Goal: Task Accomplishment & Management: Use online tool/utility

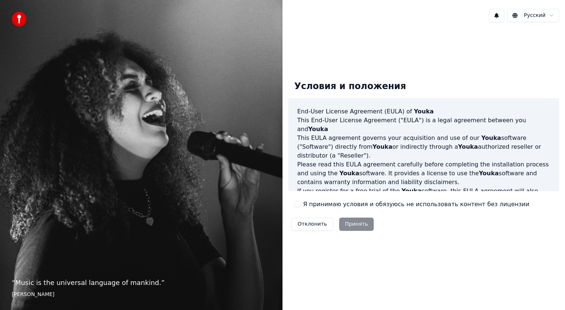
click at [296, 203] on button "Я принимаю условия и обязуюсь не использовать контент без лицензии" at bounding box center [297, 204] width 6 height 6
click at [342, 231] on div "Отклонить Принять" at bounding box center [332, 223] width 88 height 19
click at [347, 228] on button "Принять" at bounding box center [356, 223] width 35 height 13
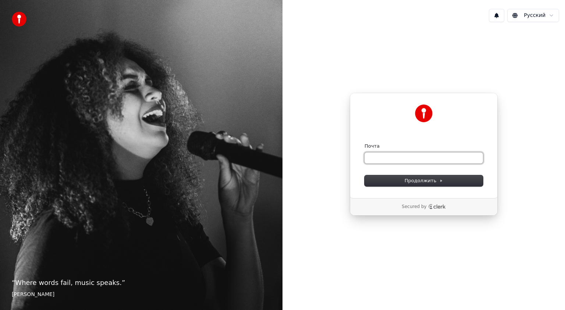
click at [389, 162] on input "Почта" at bounding box center [424, 157] width 118 height 11
type input "*"
click at [388, 180] on button "Продолжить" at bounding box center [424, 180] width 118 height 11
type input "**********"
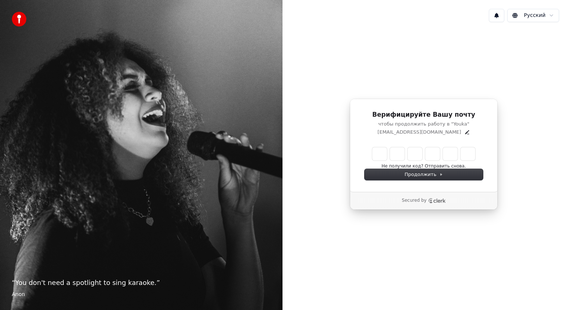
click at [383, 152] on input "Enter verification code" at bounding box center [423, 153] width 103 height 13
type input "******"
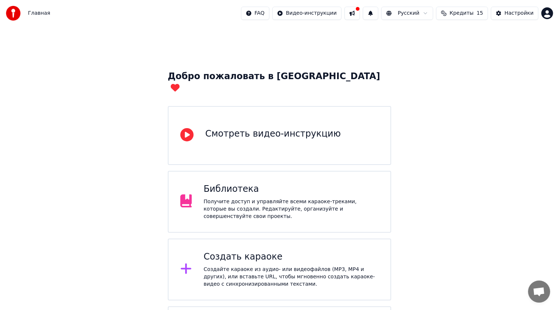
click at [252, 271] on div "Создайте караоке из аудио- или видеофайлов (MP3, MP4 и других), или вставьте UR…" at bounding box center [290, 277] width 175 height 22
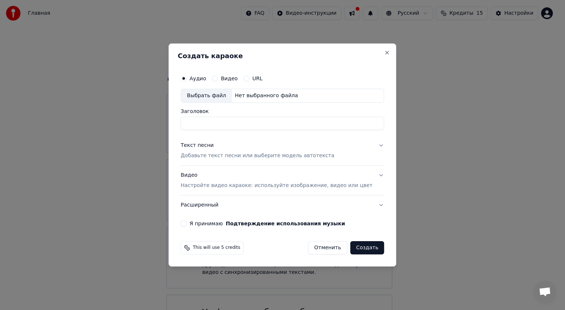
click at [218, 78] on button "Видео" at bounding box center [215, 78] width 6 height 6
click at [187, 78] on button "Аудио" at bounding box center [184, 78] width 6 height 6
click at [209, 94] on div "Выбрать файл" at bounding box center [206, 95] width 51 height 13
type input "**********"
drag, startPoint x: 300, startPoint y: 124, endPoint x: 163, endPoint y: 137, distance: 137.1
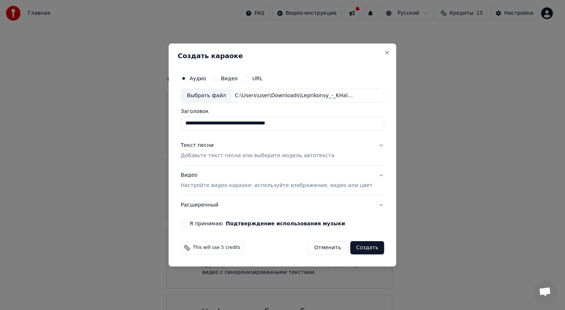
click at [163, 137] on body "Главная FAQ Видео-инструкции Русский Кредиты 15 Настройки Добро пожаловать в Yo…" at bounding box center [279, 180] width 559 height 361
click at [209, 126] on input "**********" at bounding box center [282, 123] width 203 height 13
type input "**********"
click at [288, 157] on p "Добавьте текст песни или выберите модель автотекста" at bounding box center [258, 155] width 154 height 7
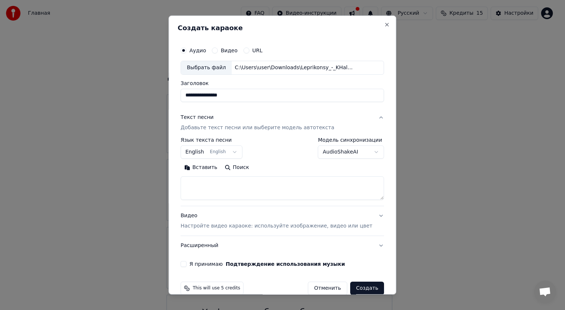
click at [216, 152] on button "English English" at bounding box center [212, 151] width 62 height 13
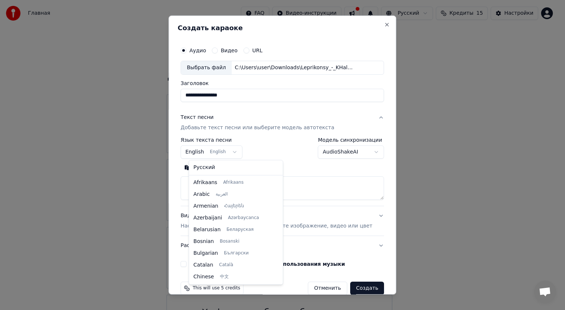
scroll to position [59, 0]
select select "**"
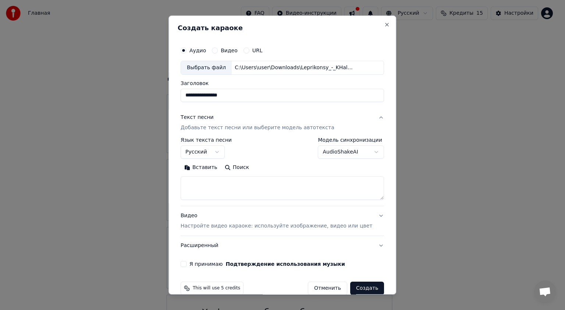
click at [361, 152] on body "Главная FAQ Видео-инструкции Русский Кредиты 15 Настройки Добро пожаловать в Yo…" at bounding box center [279, 180] width 559 height 361
click at [362, 152] on body "Главная FAQ Видео-инструкции Русский Кредиты 15 Настройки Добро пожаловать в Yo…" at bounding box center [279, 180] width 559 height 361
click at [247, 189] on textarea at bounding box center [282, 188] width 203 height 24
click at [201, 164] on button "Вставить" at bounding box center [201, 167] width 40 height 12
click at [364, 216] on button "Видео Настройте видео караоке: используйте изображение, видео или цвет" at bounding box center [282, 220] width 203 height 29
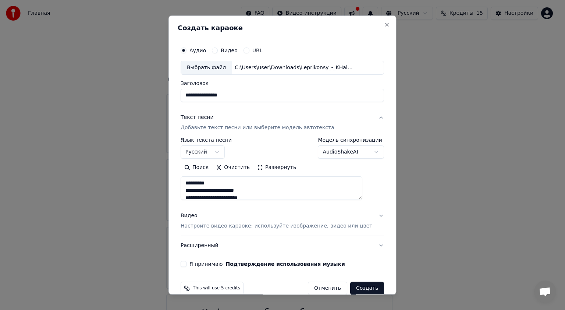
type textarea "**********"
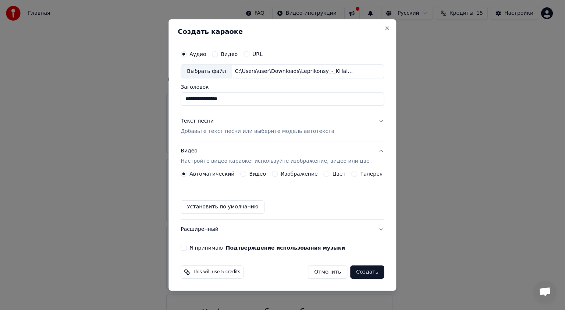
click at [244, 174] on button "Видео" at bounding box center [243, 174] width 6 height 6
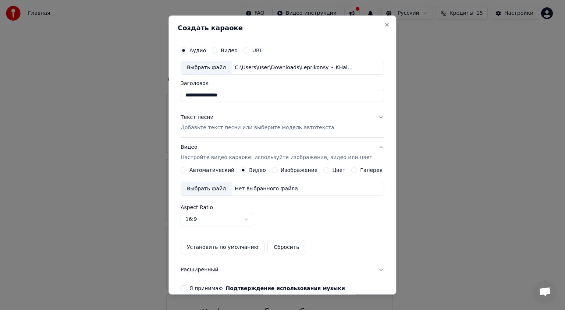
click at [215, 187] on div "Выбрать файл" at bounding box center [206, 188] width 51 height 13
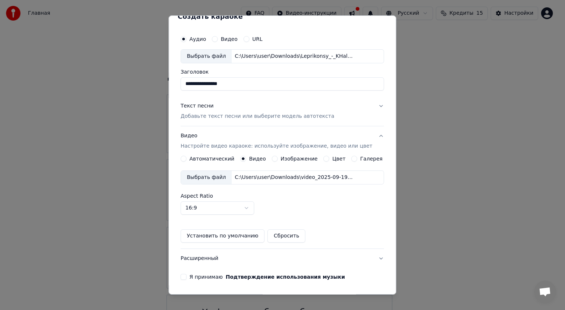
scroll to position [12, 0]
click at [243, 212] on body "Главная FAQ Видео-инструкции Русский Кредиты 15 Настройки Добро пожаловать в Yo…" at bounding box center [279, 180] width 559 height 361
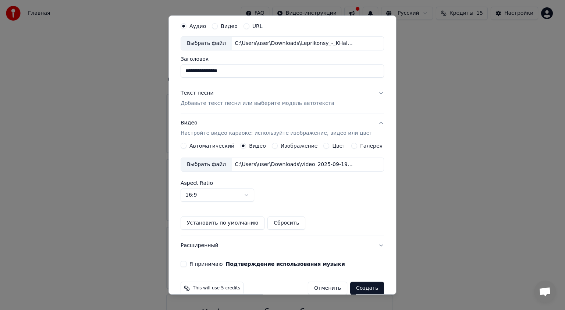
scroll to position [36, 0]
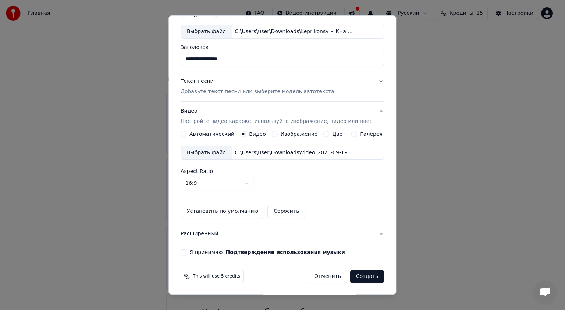
click at [187, 250] on button "Я принимаю Подтверждение использования музыки" at bounding box center [184, 252] width 6 height 6
click at [355, 275] on button "Создать" at bounding box center [367, 276] width 34 height 13
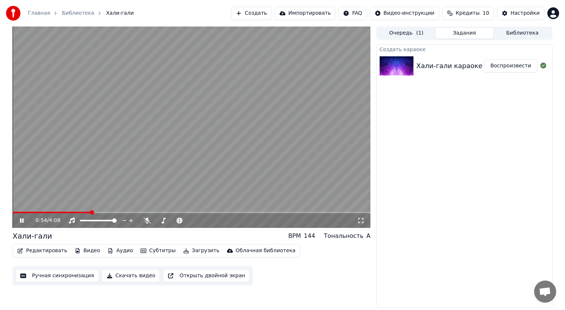
click at [57, 252] on button "Редактировать" at bounding box center [42, 250] width 56 height 10
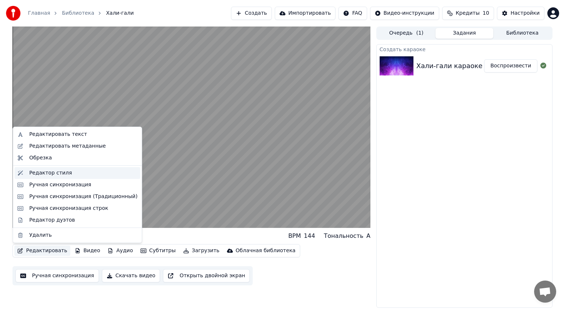
click at [49, 174] on div "Редактор стиля" at bounding box center [50, 172] width 43 height 7
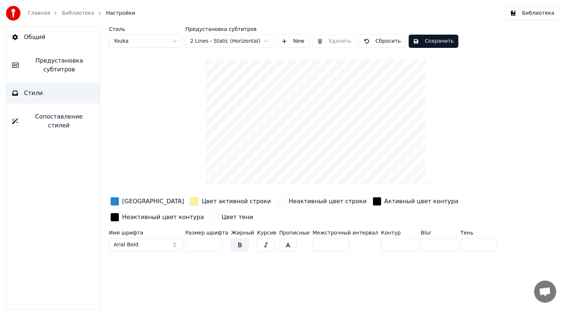
click at [190, 201] on div "button" at bounding box center [194, 201] width 9 height 9
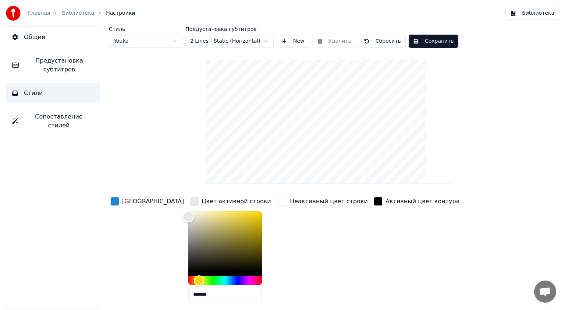
type input "*******"
drag, startPoint x: 184, startPoint y: 215, endPoint x: 117, endPoint y: 204, distance: 68.2
click at [117, 204] on div "Цвет заливки Цвет активной строки ******* Неактивный цвет строки Активный цвет …" at bounding box center [306, 258] width 395 height 127
click at [287, 217] on div "Неактивный цвет строки" at bounding box center [323, 250] width 93 height 111
click at [372, 213] on div "Активный цвет контура" at bounding box center [416, 250] width 89 height 111
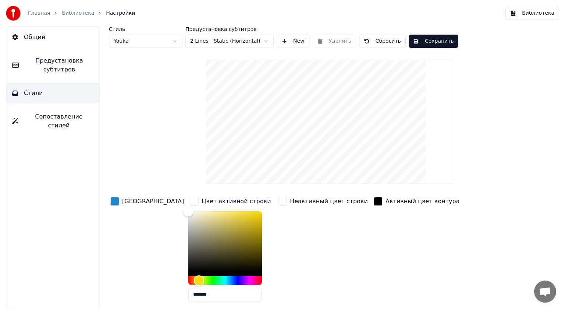
click at [374, 203] on div "button" at bounding box center [378, 201] width 9 height 9
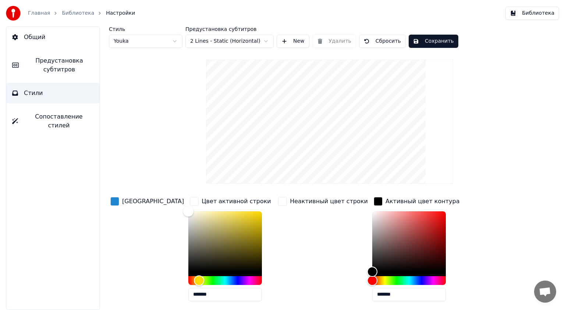
drag, startPoint x: 157, startPoint y: 186, endPoint x: 152, endPoint y: 185, distance: 4.9
click at [157, 185] on div "Стиль Youka Предустановка субтитров 2 Lines - Static (Horizontal) New Удалить С…" at bounding box center [329, 189] width 441 height 326
click at [117, 203] on div "button" at bounding box center [114, 201] width 9 height 9
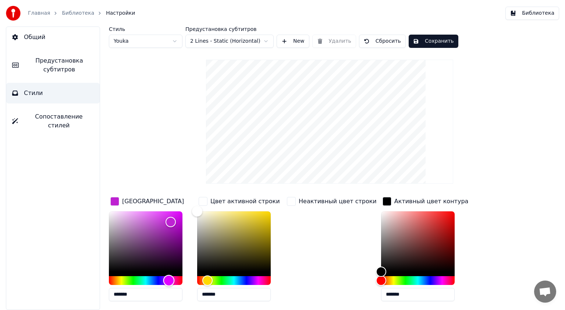
click at [169, 281] on div "Hue" at bounding box center [146, 280] width 74 height 9
drag, startPoint x: 180, startPoint y: 208, endPoint x: 196, endPoint y: 169, distance: 42.4
click at [196, 169] on div "Стиль Youka Предустановка субтитров 2 Lines - Static (Horizontal) New Удалить С…" at bounding box center [329, 189] width 441 height 326
type input "*******"
click at [167, 281] on div "Hue" at bounding box center [166, 279] width 11 height 11
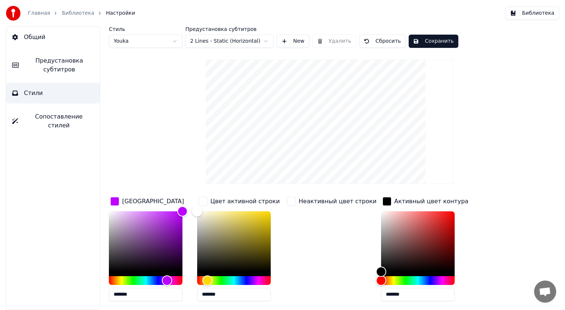
click at [162, 170] on div "Стиль Youka Предустановка субтитров 2 Lines - Static (Horizontal) New Удалить С…" at bounding box center [329, 189] width 441 height 326
click at [383, 202] on div "button" at bounding box center [387, 201] width 9 height 9
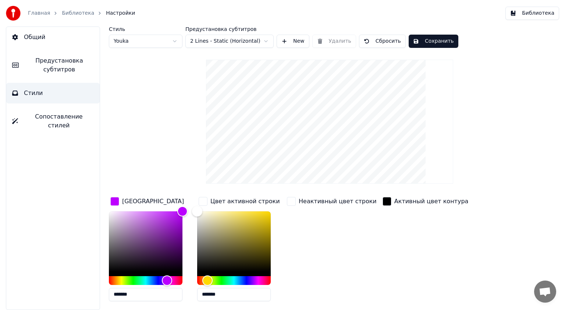
click at [383, 202] on div "button" at bounding box center [387, 201] width 9 height 9
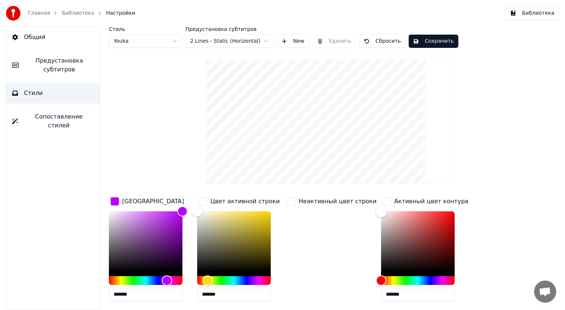
drag, startPoint x: 375, startPoint y: 228, endPoint x: 265, endPoint y: 126, distance: 150.7
click at [265, 126] on div "Стиль Youka Предустановка субтитров 2 Lines - Static (Horizontal) New Удалить С…" at bounding box center [329, 189] width 441 height 326
drag, startPoint x: 399, startPoint y: 223, endPoint x: 489, endPoint y: 180, distance: 99.5
click at [489, 180] on div "Стиль Youka Предустановка субтитров 2 Lines - Static (Horizontal) New Удалить С…" at bounding box center [329, 189] width 441 height 326
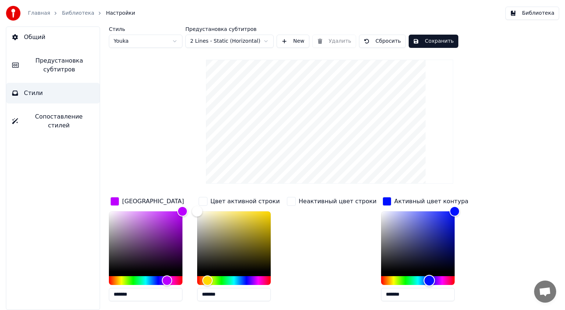
click at [418, 279] on div "Hue" at bounding box center [418, 280] width 74 height 9
drag, startPoint x: 380, startPoint y: 215, endPoint x: 327, endPoint y: 180, distance: 63.0
click at [327, 180] on div "Стиль Youka Предустановка субтитров 2 Lines - Static (Horizontal) New Удалить С…" at bounding box center [329, 189] width 441 height 326
type input "*******"
drag, startPoint x: 381, startPoint y: 240, endPoint x: 358, endPoint y: 288, distance: 53.3
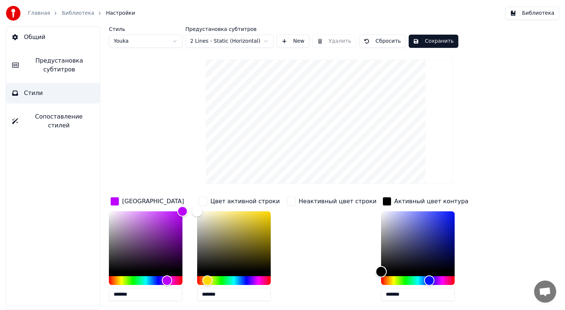
click at [358, 288] on div "Цвет заливки ******* Цвет активной строки ******* Неактивный цвет строки Активн…" at bounding box center [306, 258] width 395 height 127
click at [139, 133] on div "Стиль Youka Предустановка субтитров 2 Lines - Static (Horizontal) New Удалить С…" at bounding box center [329, 189] width 441 height 326
click at [296, 248] on div "Неактивный цвет строки" at bounding box center [331, 250] width 93 height 111
click at [479, 253] on div "Цвет заливки ******* Цвет активной строки ******* Неактивный цвет строки Активн…" at bounding box center [306, 258] width 395 height 127
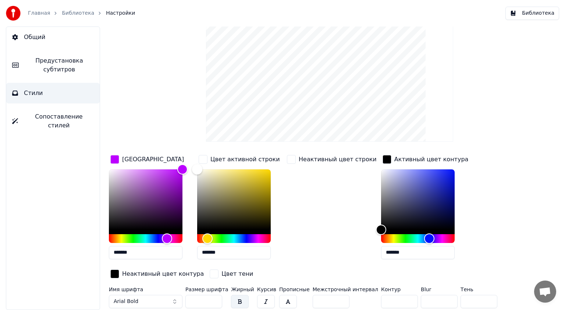
click at [205, 157] on div "button" at bounding box center [203, 159] width 9 height 9
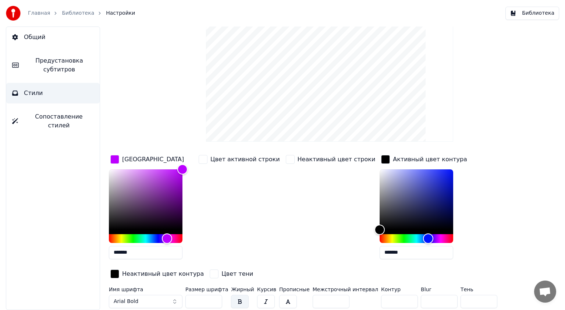
click at [203, 159] on div "button" at bounding box center [203, 159] width 9 height 9
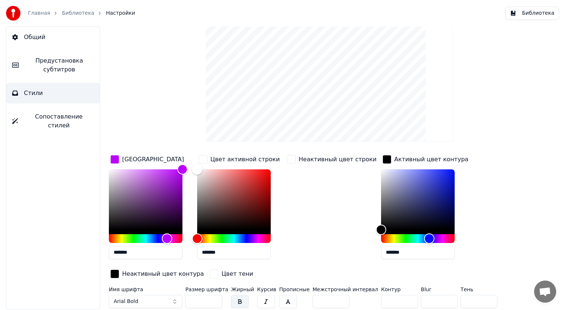
drag, startPoint x: 271, startPoint y: 181, endPoint x: 273, endPoint y: 174, distance: 7.4
click at [274, 174] on div "*******" at bounding box center [239, 215] width 85 height 93
drag, startPoint x: 266, startPoint y: 174, endPoint x: 269, endPoint y: 159, distance: 15.0
click at [269, 159] on div "Цвет активной строки *******" at bounding box center [239, 208] width 85 height 111
drag, startPoint x: 243, startPoint y: 207, endPoint x: 277, endPoint y: 149, distance: 66.9
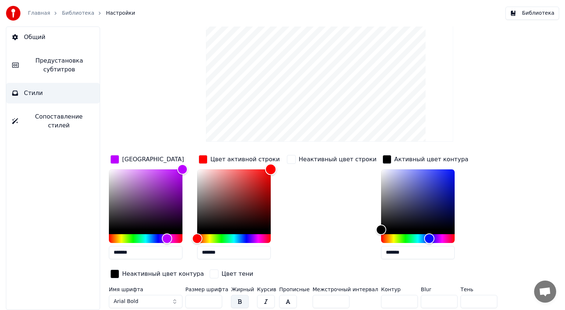
click at [277, 149] on div "Стиль Youka Предустановка субтитров 2 Lines - Static (Horizontal) New Удалить С…" at bounding box center [329, 148] width 441 height 326
type input "*******"
drag, startPoint x: 209, startPoint y: 175, endPoint x: 167, endPoint y: 155, distance: 46.4
click at [167, 156] on div "Цвет заливки ******* Цвет активной строки ******* Неактивный цвет строки Активн…" at bounding box center [306, 216] width 395 height 127
click at [291, 157] on div "button" at bounding box center [291, 159] width 9 height 9
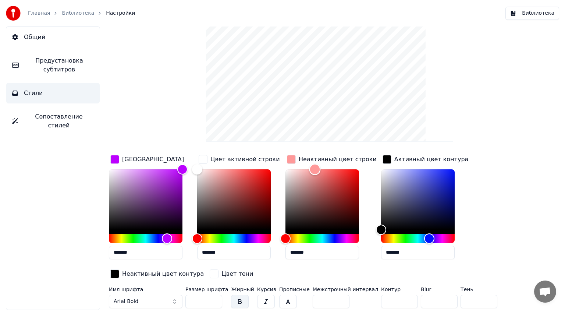
drag, startPoint x: 292, startPoint y: 231, endPoint x: 315, endPoint y: 146, distance: 88.2
click at [315, 146] on div "Стиль Youka Предустановка субтитров 2 Lines - Static (Horizontal) New Удалить С…" at bounding box center [329, 148] width 441 height 326
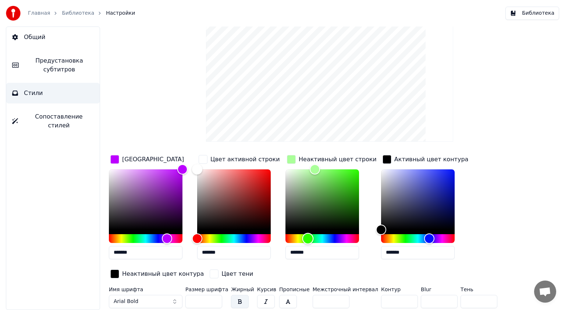
click at [308, 237] on div "Hue" at bounding box center [322, 238] width 74 height 9
click at [322, 235] on div "Hue" at bounding box center [322, 238] width 74 height 9
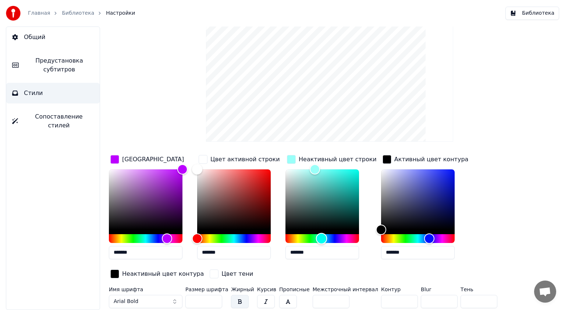
type input "*******"
click at [527, 216] on div "Стиль Youka Предустановка субтитров 2 Lines - Static (Horizontal) New Удалить С…" at bounding box center [329, 148] width 441 height 326
click at [115, 299] on span "Arial Bold" at bounding box center [126, 301] width 25 height 7
click at [135, 298] on span "Arial Bold" at bounding box center [126, 301] width 25 height 7
click at [118, 157] on div "button" at bounding box center [114, 159] width 9 height 9
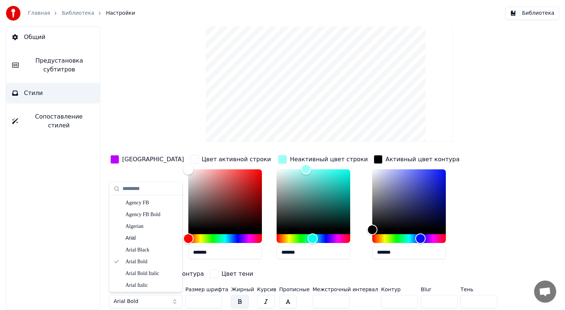
click at [117, 157] on div "button" at bounding box center [114, 159] width 9 height 9
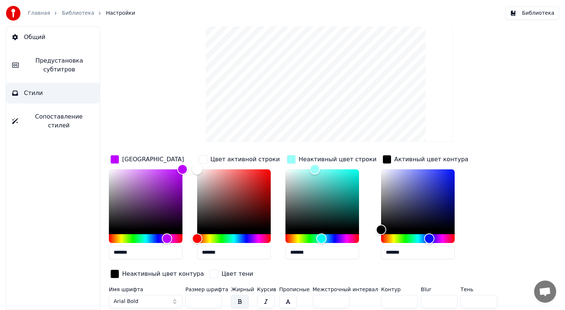
click at [116, 159] on div "button" at bounding box center [114, 159] width 9 height 9
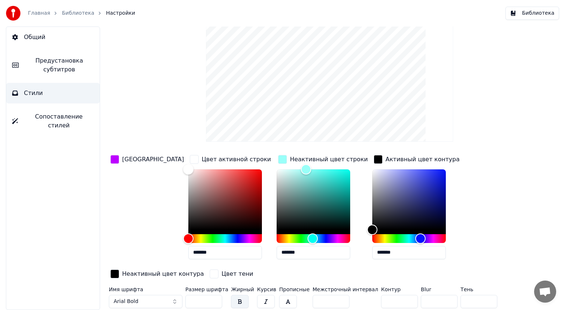
click at [190, 160] on div "button" at bounding box center [194, 159] width 9 height 9
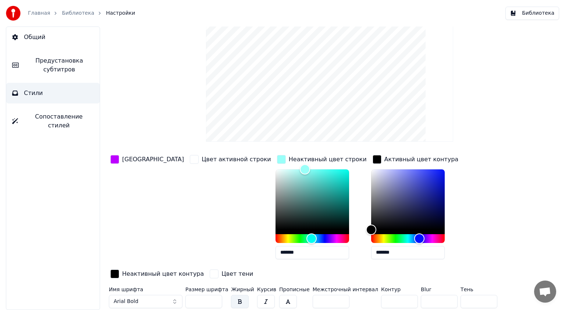
click at [277, 159] on div "button" at bounding box center [281, 159] width 9 height 9
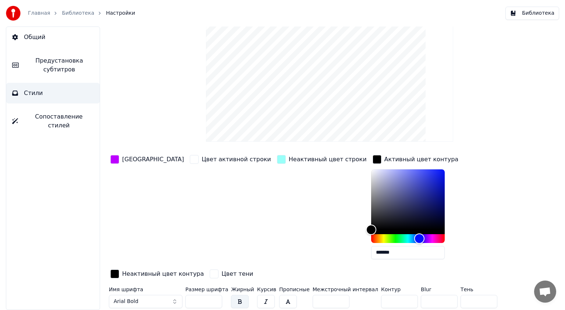
click at [373, 158] on div "button" at bounding box center [377, 159] width 9 height 9
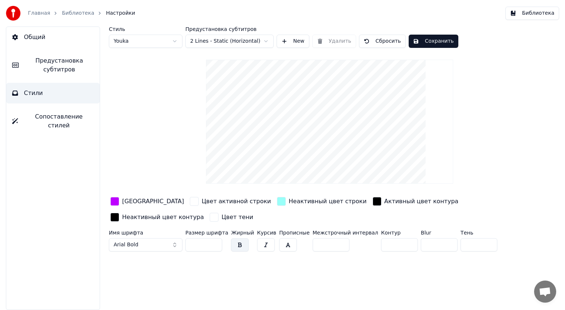
click at [150, 245] on button "Arial Bold" at bounding box center [146, 244] width 74 height 13
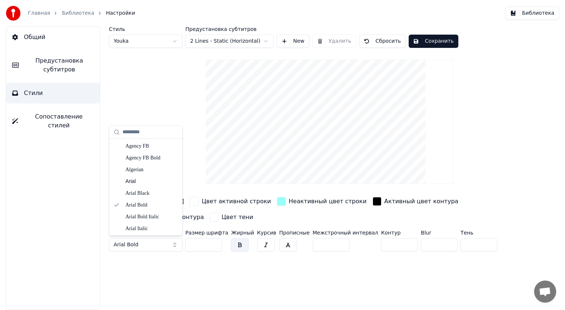
click at [174, 244] on button "Arial Bold" at bounding box center [146, 244] width 74 height 13
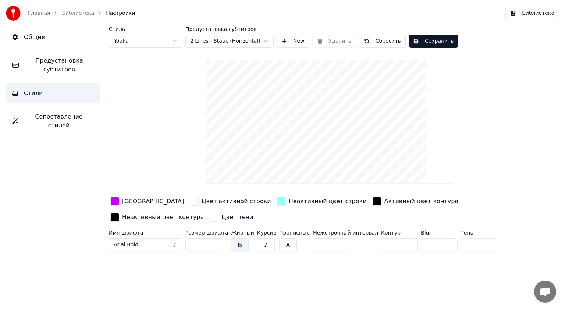
click at [174, 244] on button "Arial Bold" at bounding box center [146, 244] width 74 height 13
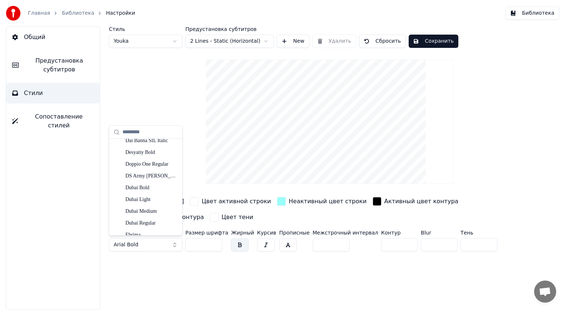
scroll to position [1663, 0]
click at [140, 225] on div "Elephant" at bounding box center [151, 224] width 52 height 7
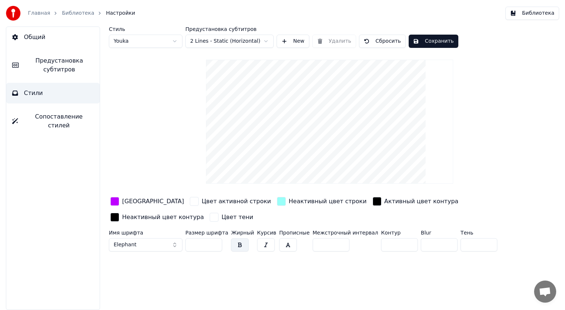
click at [142, 243] on button "Elephant" at bounding box center [146, 244] width 74 height 13
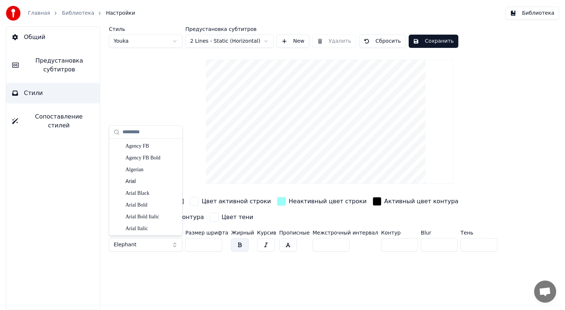
click at [155, 242] on button "Elephant" at bounding box center [146, 244] width 74 height 13
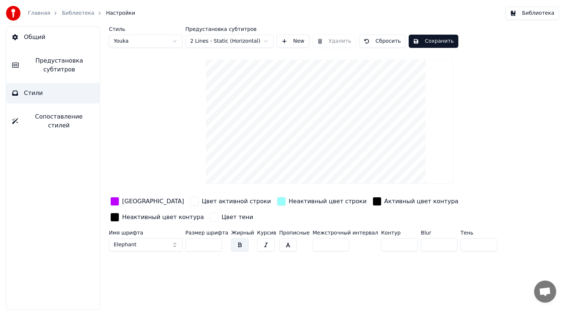
click at [159, 240] on button "Elephant" at bounding box center [146, 244] width 74 height 13
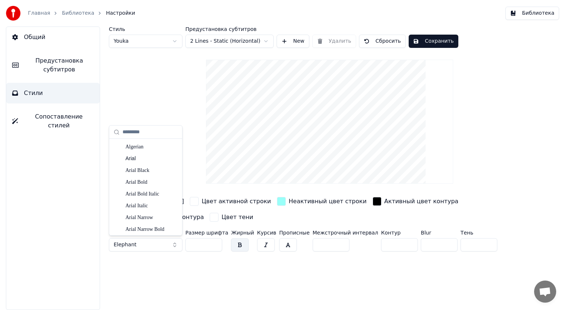
scroll to position [0, 0]
click at [148, 193] on div "Arial Black" at bounding box center [151, 192] width 52 height 7
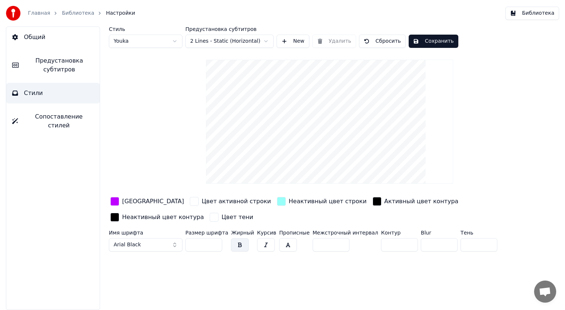
click at [153, 243] on button "Arial Black" at bounding box center [146, 244] width 74 height 13
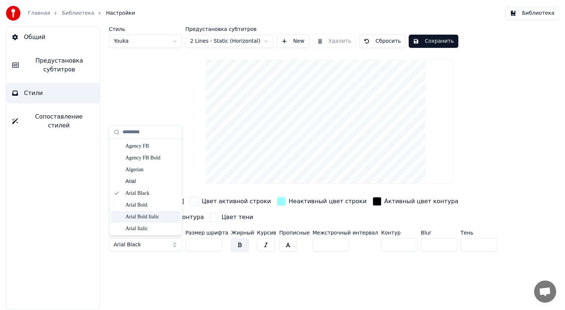
click at [147, 212] on div "Arial Bold Italic" at bounding box center [146, 217] width 70 height 12
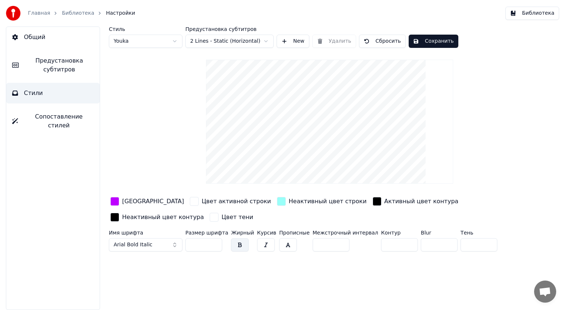
click at [137, 239] on button "Arial Bold Italic" at bounding box center [146, 244] width 74 height 13
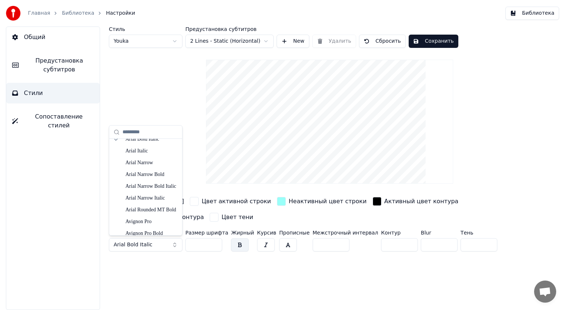
scroll to position [82, 0]
click at [138, 215] on div "Avignon Pro" at bounding box center [151, 216] width 52 height 7
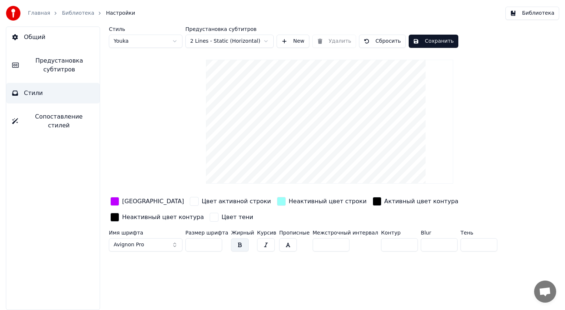
click at [159, 37] on html "Главная Библиотека Настройки Библиотека Общий Предустановка субтитров Стили Соп…" at bounding box center [282, 155] width 565 height 310
click at [149, 43] on html "Главная Библиотека Настройки Библиотека Общий Предустановка субтитров Стили Соп…" at bounding box center [282, 155] width 565 height 310
click at [224, 42] on html "Главная Библиотека Настройки Библиотека Общий Предустановка субтитров Стили Соп…" at bounding box center [282, 155] width 565 height 310
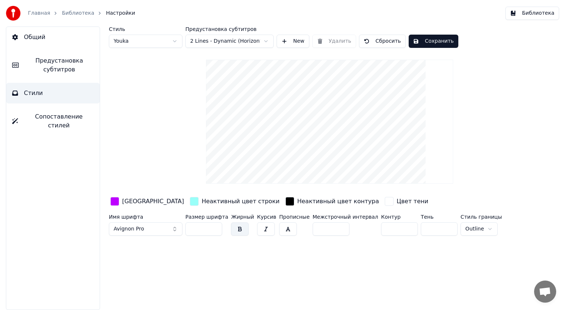
click at [234, 40] on html "Главная Библиотека Настройки Библиотека Общий Предустановка субтитров Стили Соп…" at bounding box center [282, 155] width 565 height 310
click at [221, 39] on html "Главная Библиотека Настройки Библиотека Общий Предустановка субтитров Стили Соп…" at bounding box center [282, 155] width 565 height 310
click at [231, 37] on html "Главная Библиотека Настройки Библиотека Общий Предустановка субтитров Стили Соп…" at bounding box center [282, 155] width 565 height 310
click at [230, 41] on html "Главная Библиотека Настройки Библиотека Общий Предустановка субтитров Стили Соп…" at bounding box center [282, 155] width 565 height 310
click at [221, 44] on html "Главная Библиотека Настройки Библиотека Общий Предустановка субтитров Стили Соп…" at bounding box center [282, 155] width 565 height 310
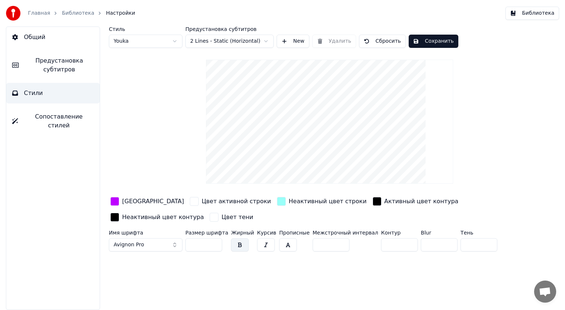
click at [336, 110] on video at bounding box center [329, 122] width 247 height 124
click at [52, 70] on span "Предустановка субтитров" at bounding box center [59, 65] width 69 height 18
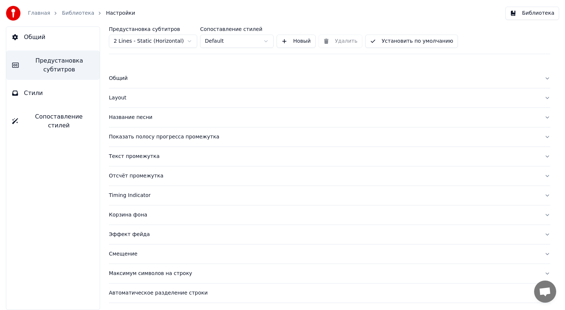
click at [540, 80] on button "Общий" at bounding box center [329, 78] width 441 height 19
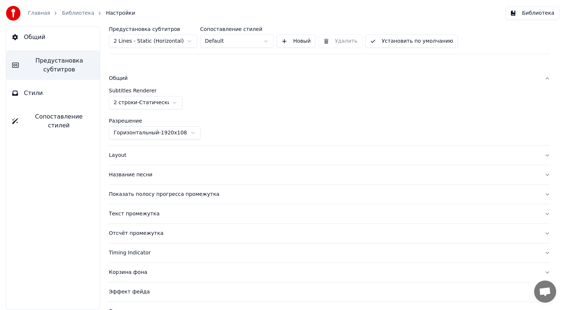
click at [540, 80] on button "Общий" at bounding box center [329, 78] width 441 height 19
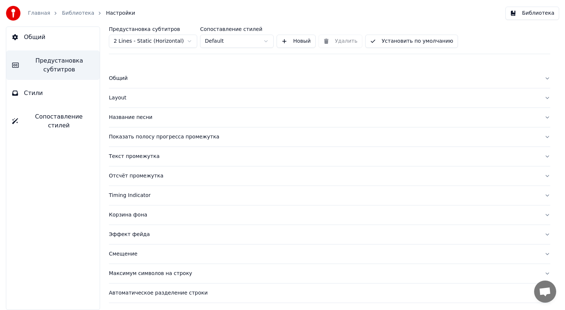
click at [114, 77] on div "Общий" at bounding box center [324, 78] width 430 height 7
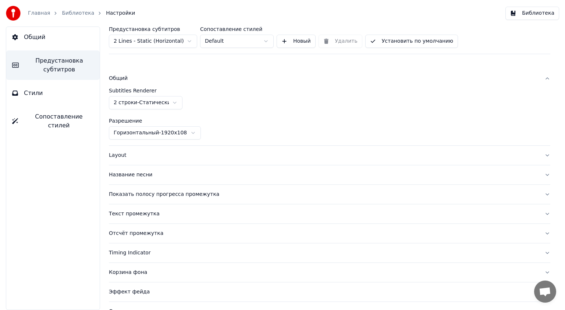
click at [121, 134] on html "Главная Библиотека Настройки Библиотека Общий Предустановка субтитров Стили Соп…" at bounding box center [282, 155] width 565 height 310
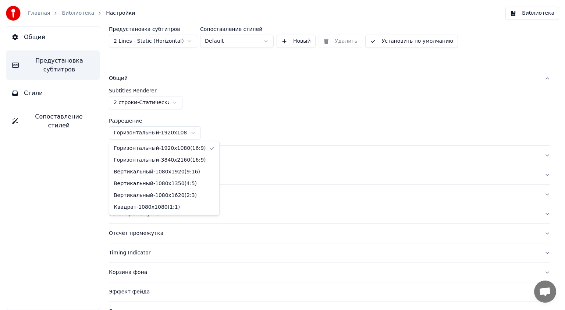
click at [121, 134] on html "Главная Библиотека Настройки Библиотека Общий Предустановка субтитров Стили Соп…" at bounding box center [282, 155] width 565 height 310
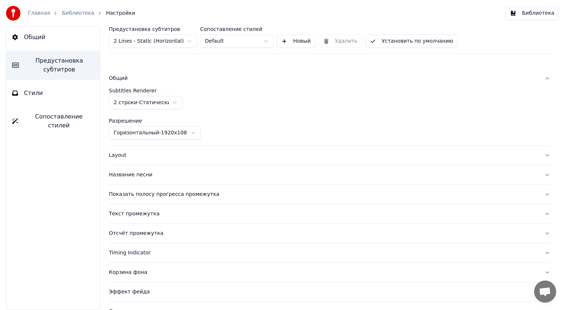
click at [136, 196] on div "Показать полосу прогресса промежутка" at bounding box center [324, 194] width 430 height 7
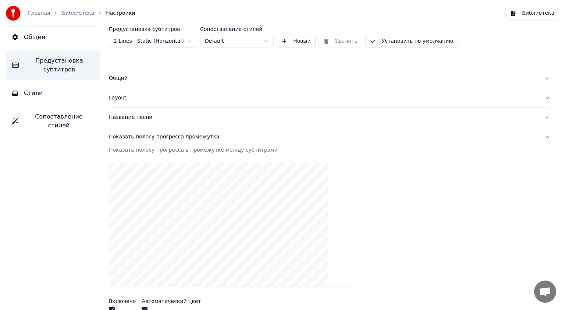
click at [143, 135] on div "Показать полосу прогресса промежутка" at bounding box center [324, 136] width 430 height 7
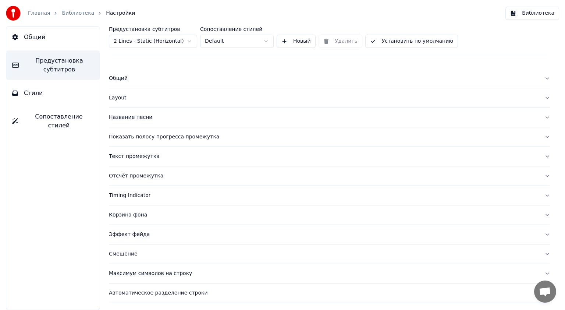
click at [143, 135] on div "Показать полосу прогресса промежутка" at bounding box center [324, 136] width 430 height 7
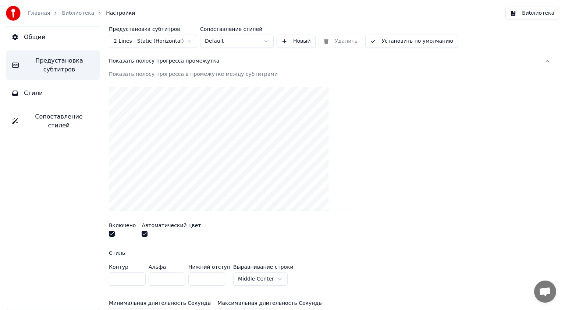
scroll to position [75, 0]
click at [113, 232] on button "button" at bounding box center [112, 234] width 6 height 6
click at [160, 63] on div "Показать полосу прогресса промежутка" at bounding box center [324, 61] width 430 height 7
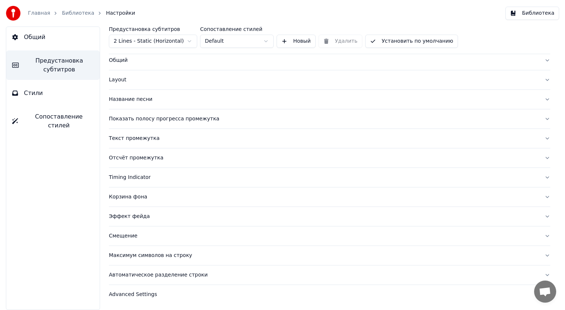
scroll to position [17, 0]
click at [49, 117] on span "Сопоставление стилей" at bounding box center [59, 121] width 70 height 18
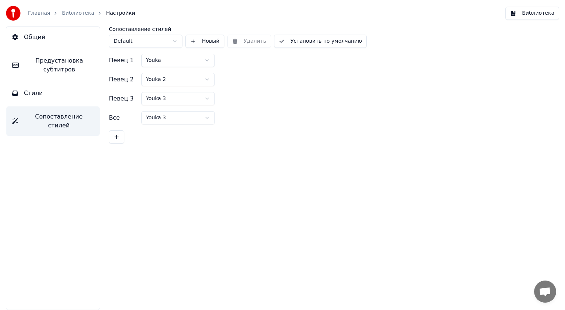
scroll to position [0, 0]
click at [49, 94] on button "Стили" at bounding box center [52, 93] width 93 height 21
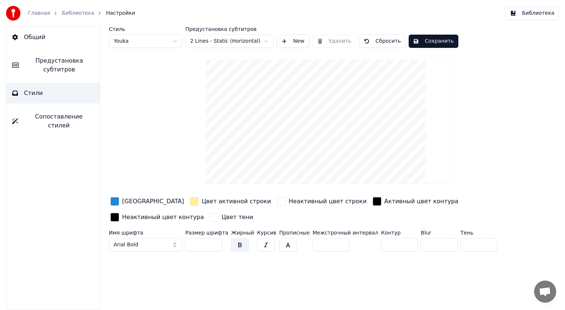
click at [49, 61] on span "Предустановка субтитров" at bounding box center [59, 65] width 69 height 18
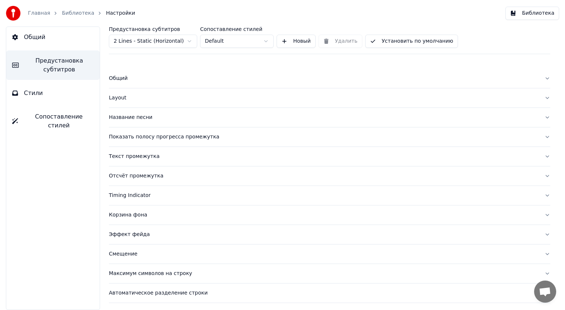
click at [36, 89] on span "Стили" at bounding box center [33, 93] width 19 height 9
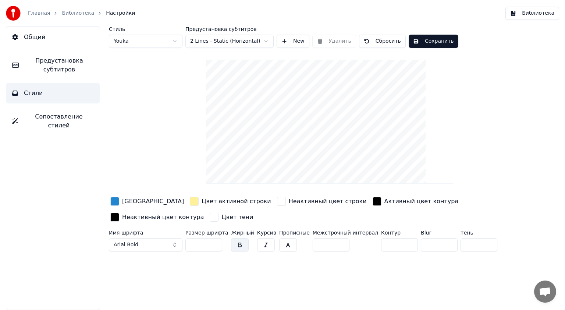
click at [418, 44] on button "Сохранить" at bounding box center [434, 41] width 50 height 13
click at [78, 15] on link "Библиотека" at bounding box center [78, 13] width 32 height 7
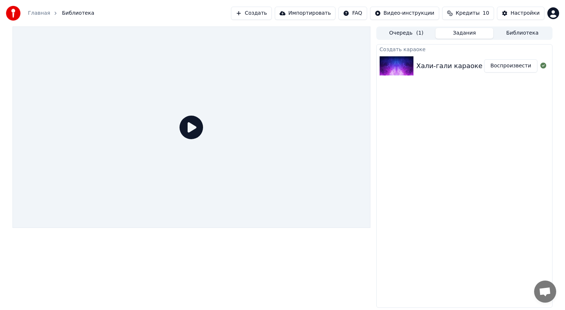
click at [198, 130] on icon at bounding box center [192, 128] width 24 height 24
click at [511, 65] on button "Воспроизвести" at bounding box center [510, 65] width 53 height 13
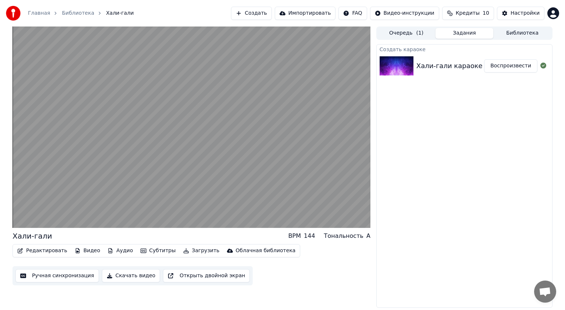
click at [163, 276] on button "Открыть двойной экран" at bounding box center [206, 275] width 87 height 13
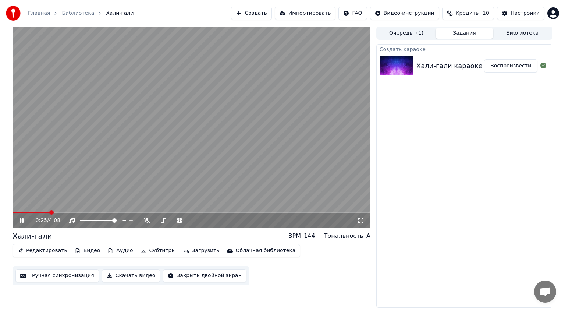
click at [22, 221] on icon at bounding box center [26, 220] width 17 height 6
click at [15, 218] on div "0:26 / 4:08" at bounding box center [191, 220] width 352 height 7
click at [19, 218] on icon at bounding box center [26, 220] width 17 height 6
click at [13, 213] on span at bounding box center [13, 212] width 0 height 1
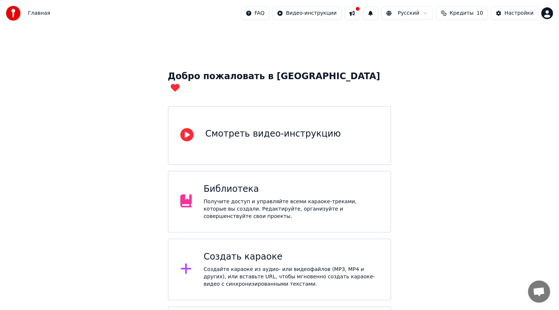
click at [339, 183] on div "Библиотека" at bounding box center [290, 189] width 175 height 12
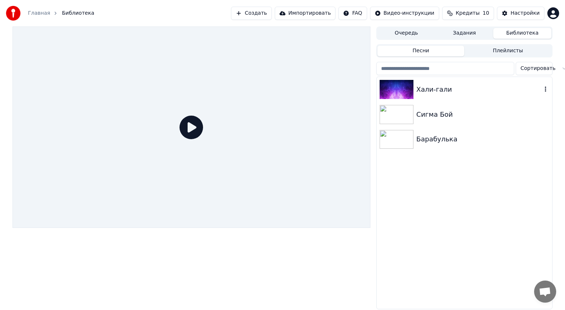
click at [394, 88] on img at bounding box center [397, 89] width 34 height 19
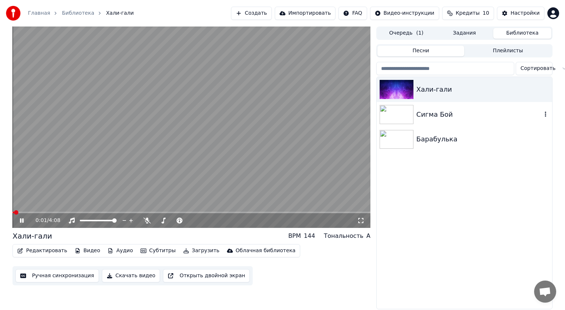
click at [393, 117] on img at bounding box center [397, 114] width 34 height 19
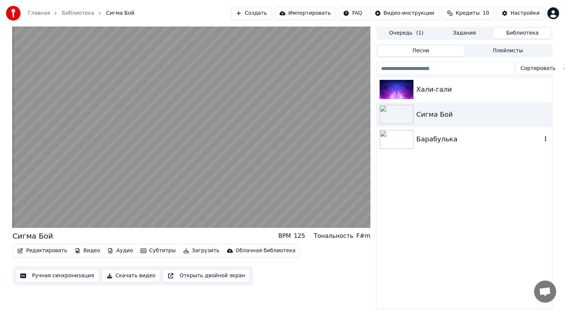
click at [403, 135] on img at bounding box center [397, 139] width 34 height 19
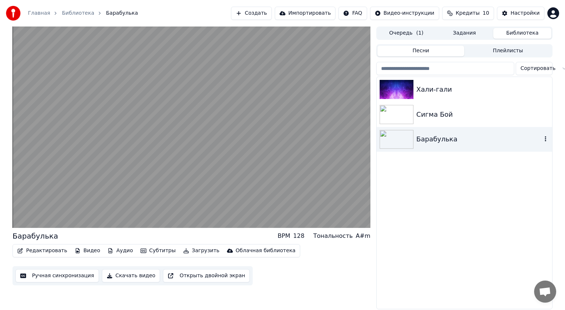
click at [546, 138] on icon "button" at bounding box center [545, 139] width 7 height 6
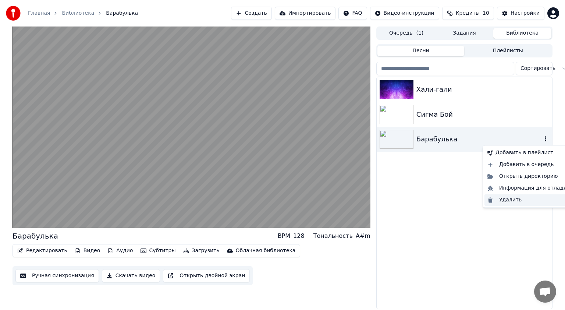
click at [505, 203] on div "Удалить" at bounding box center [528, 200] width 89 height 12
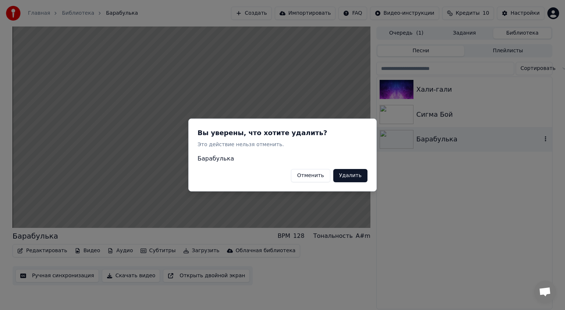
click at [344, 177] on button "Удалить" at bounding box center [350, 175] width 34 height 13
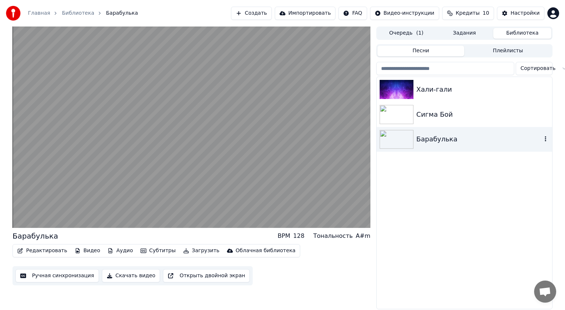
click at [547, 139] on icon "button" at bounding box center [545, 139] width 7 height 6
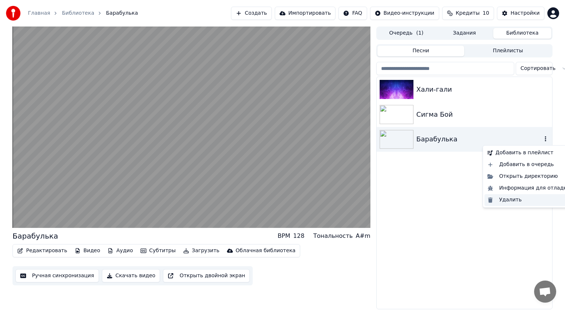
click at [494, 200] on div "Удалить" at bounding box center [528, 200] width 89 height 12
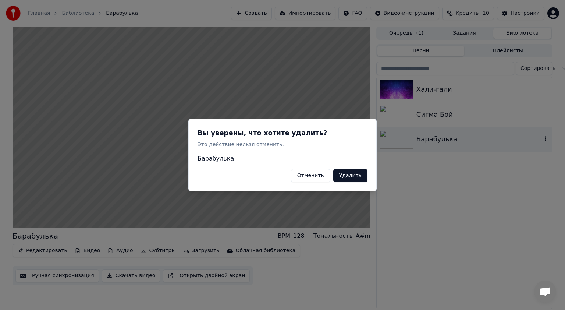
click at [353, 176] on button "Удалить" at bounding box center [350, 175] width 34 height 13
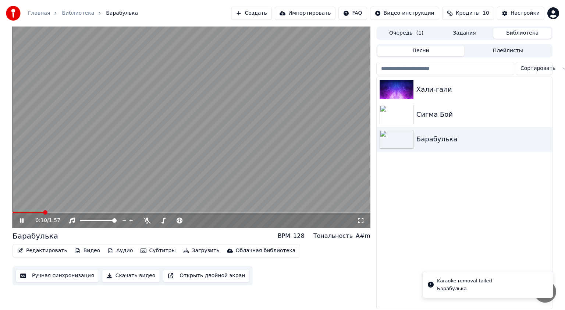
click at [190, 150] on video at bounding box center [192, 126] width 358 height 201
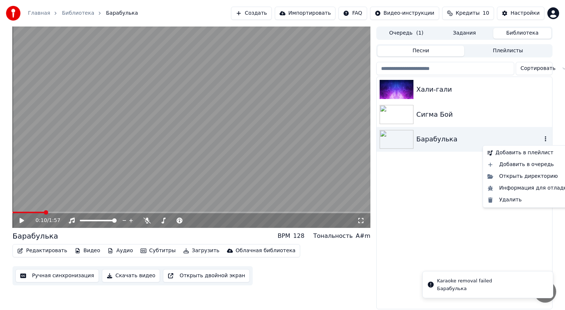
click at [543, 139] on icon "button" at bounding box center [545, 139] width 7 height 6
click at [503, 202] on div "Удалить" at bounding box center [528, 200] width 89 height 12
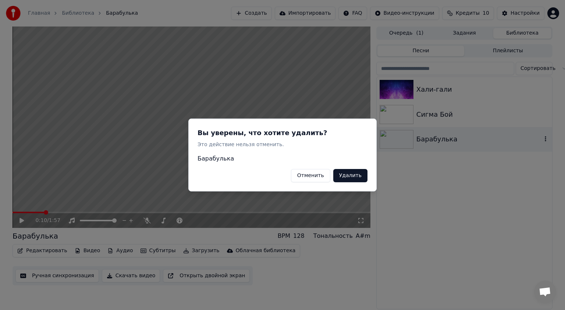
click at [340, 179] on button "Удалить" at bounding box center [350, 175] width 34 height 13
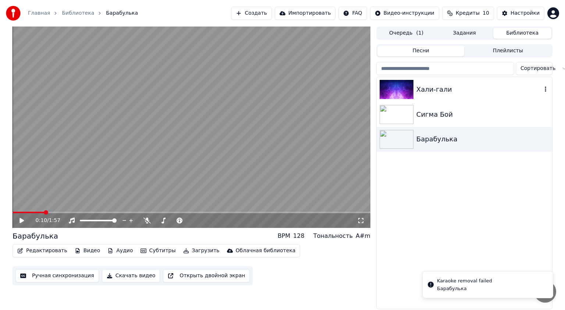
click at [543, 89] on icon "button" at bounding box center [545, 89] width 7 height 6
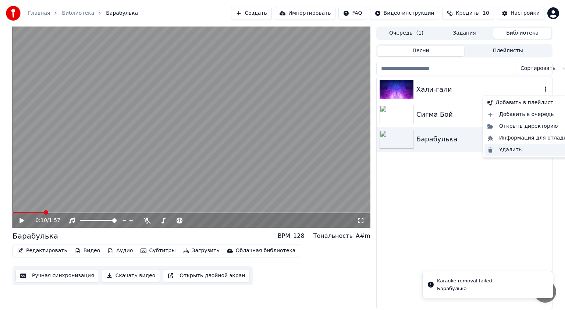
click at [493, 153] on div "Удалить" at bounding box center [528, 150] width 89 height 12
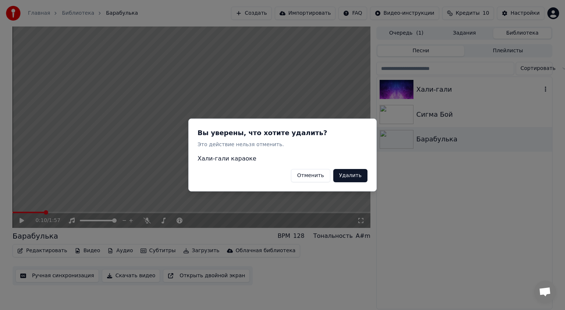
click at [352, 177] on button "Удалить" at bounding box center [350, 175] width 34 height 13
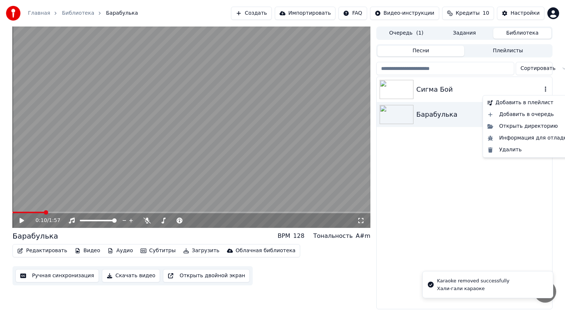
click at [543, 87] on icon "button" at bounding box center [545, 89] width 7 height 6
click at [517, 83] on div "Сигма Бой" at bounding box center [464, 89] width 175 height 25
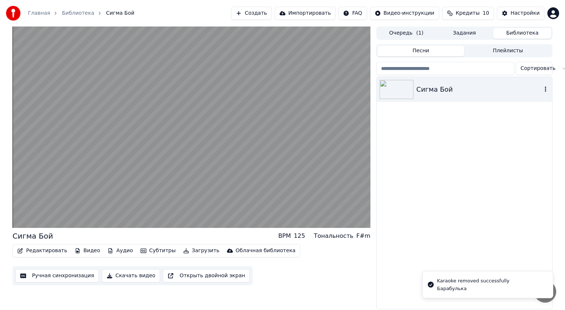
click at [545, 87] on icon "button" at bounding box center [545, 88] width 1 height 5
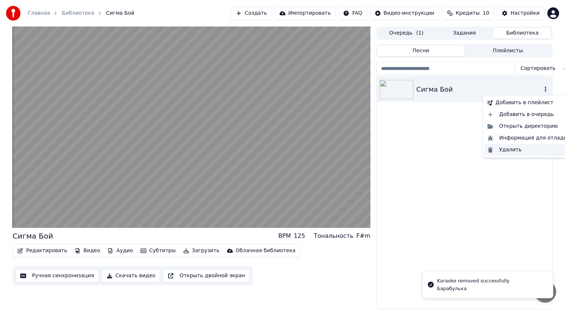
click at [504, 150] on div "Удалить" at bounding box center [528, 150] width 89 height 12
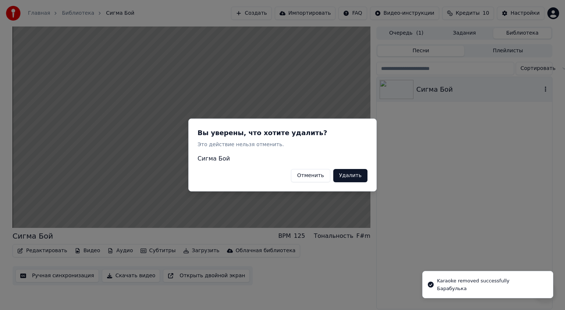
click at [351, 177] on button "Удалить" at bounding box center [350, 175] width 34 height 13
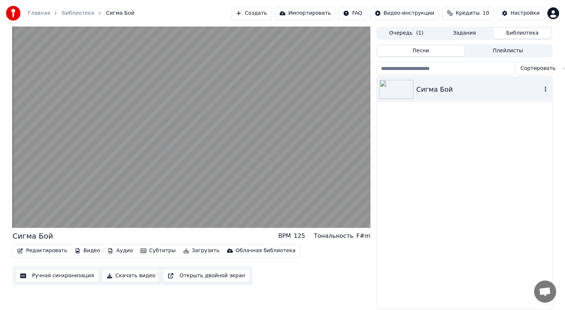
click at [544, 88] on icon "button" at bounding box center [545, 89] width 7 height 6
click at [546, 90] on icon "button" at bounding box center [545, 88] width 1 height 5
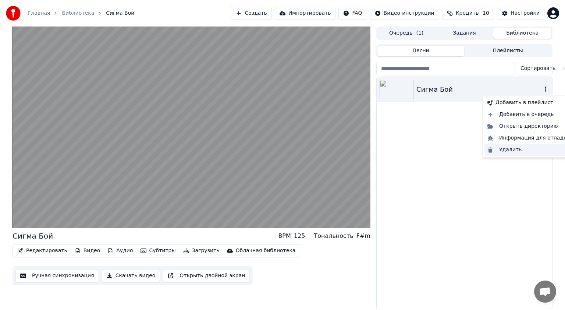
click at [504, 147] on div "Удалить" at bounding box center [528, 150] width 89 height 12
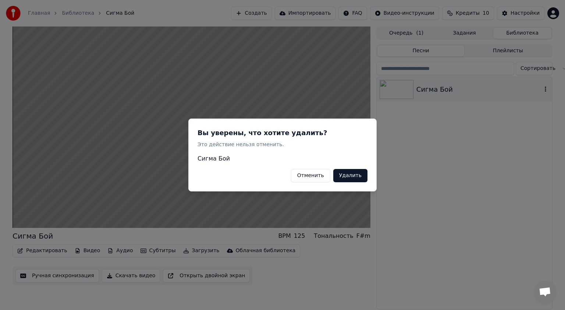
click at [356, 173] on button "Удалить" at bounding box center [350, 175] width 34 height 13
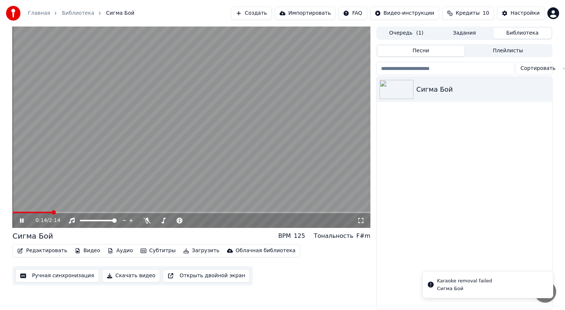
click at [146, 155] on video at bounding box center [192, 126] width 358 height 201
click at [547, 89] on icon "button" at bounding box center [545, 89] width 7 height 6
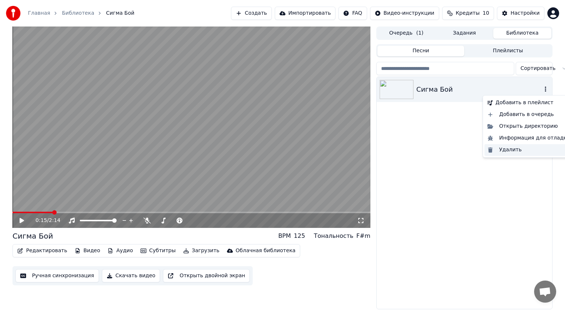
click at [507, 150] on div "Удалить" at bounding box center [528, 150] width 89 height 12
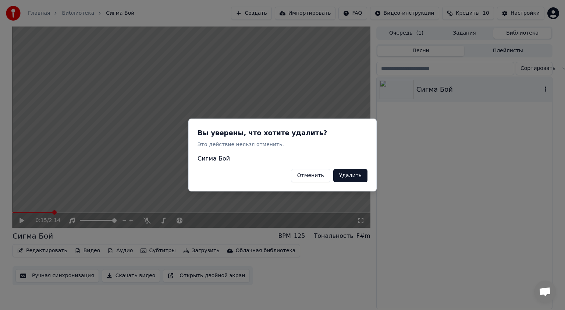
click at [357, 177] on button "Удалить" at bounding box center [350, 175] width 34 height 13
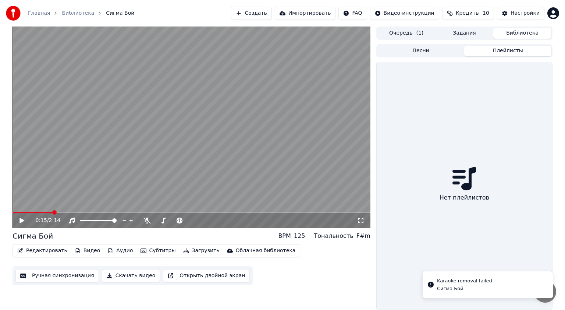
click at [517, 46] on button "Плейлисты" at bounding box center [507, 51] width 87 height 11
click at [455, 187] on icon at bounding box center [464, 179] width 24 height 24
click at [440, 49] on button "Песни" at bounding box center [420, 51] width 87 height 11
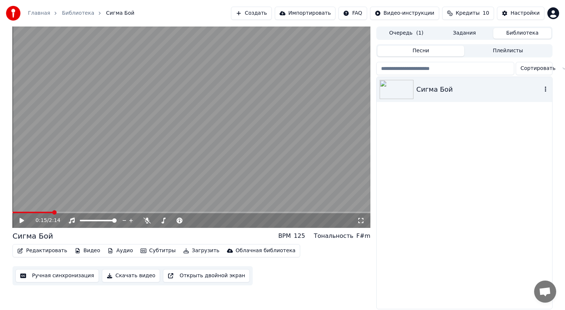
click at [546, 89] on icon "button" at bounding box center [545, 88] width 1 height 5
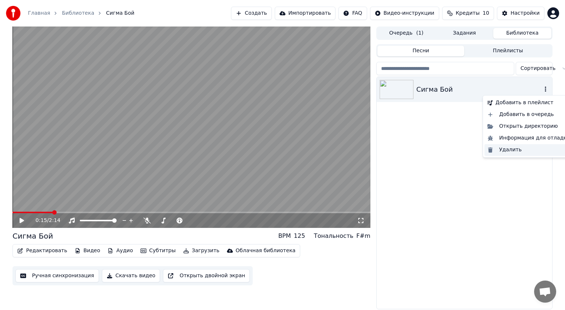
click at [494, 148] on div "Удалить" at bounding box center [528, 150] width 89 height 12
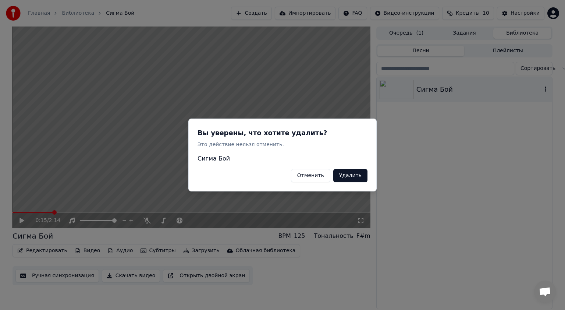
click at [355, 175] on button "Удалить" at bounding box center [350, 175] width 34 height 13
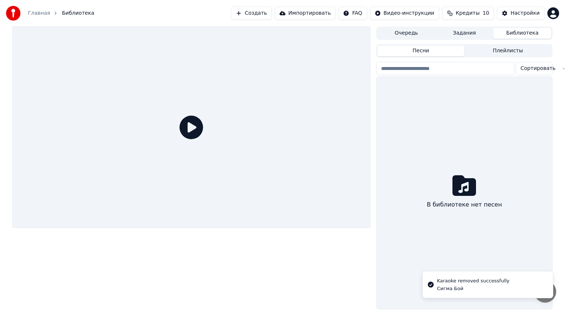
click at [319, 13] on button "Импортировать" at bounding box center [305, 13] width 61 height 13
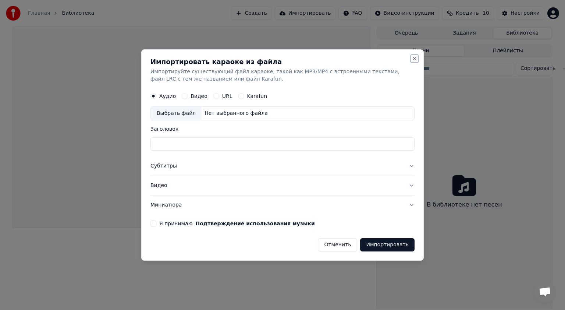
click at [413, 60] on button "Close" at bounding box center [415, 59] width 6 height 6
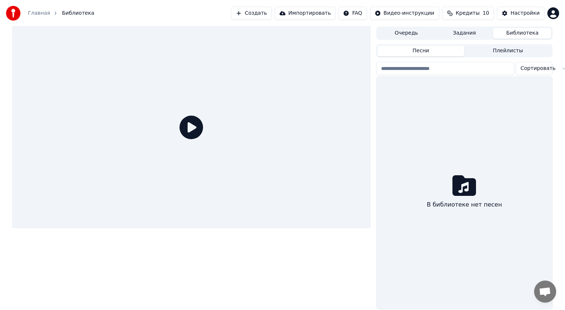
click at [271, 13] on button "Создать" at bounding box center [251, 13] width 40 height 13
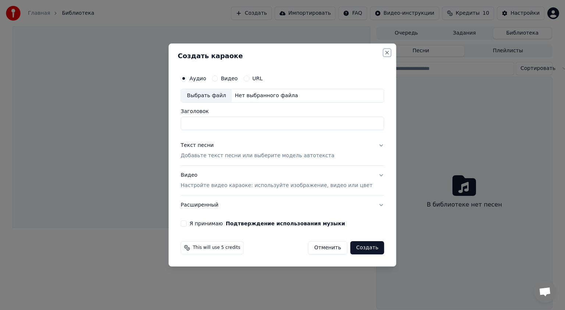
click at [384, 51] on button "Close" at bounding box center [387, 53] width 6 height 6
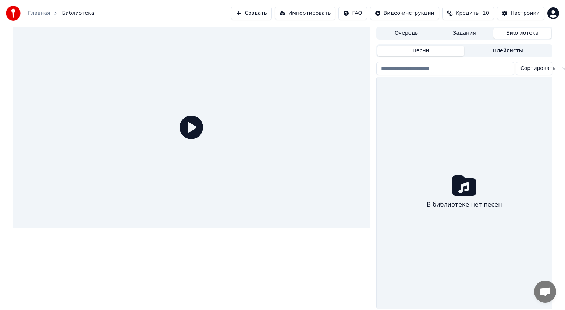
click at [413, 29] on button "Очередь" at bounding box center [406, 33] width 58 height 11
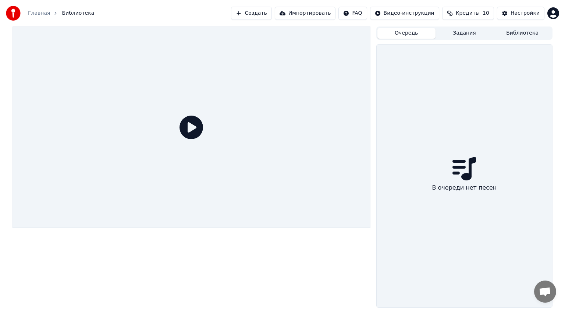
click at [456, 34] on button "Задания" at bounding box center [465, 33] width 58 height 11
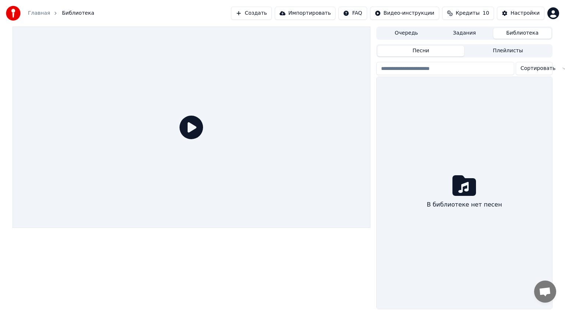
click at [521, 32] on button "Библиотека" at bounding box center [522, 33] width 58 height 11
click at [479, 66] on input "search" at bounding box center [445, 68] width 138 height 13
click at [458, 129] on div "В библиотеке нет песен" at bounding box center [464, 193] width 175 height 232
click at [303, 17] on button "Импортировать" at bounding box center [305, 13] width 61 height 13
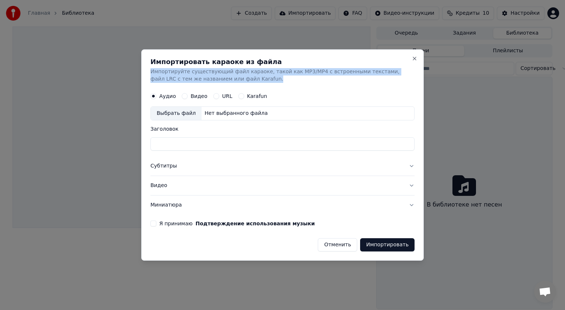
drag, startPoint x: 149, startPoint y: 67, endPoint x: 402, endPoint y: 76, distance: 253.3
click at [402, 76] on div "Импортировать караоке из файла Импортируйте существующий файл караоке, такой ка…" at bounding box center [282, 154] width 283 height 211
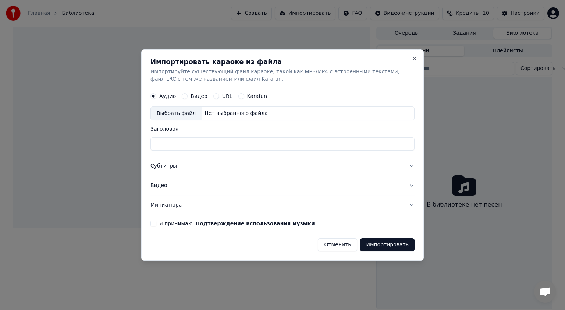
click at [295, 91] on div "Аудио Видео URL Karafun" at bounding box center [282, 96] width 264 height 15
click at [182, 96] on button "Видео" at bounding box center [185, 96] width 6 height 6
click at [155, 97] on button "Аудио" at bounding box center [153, 96] width 6 height 6
click at [203, 145] on input "Заголовок" at bounding box center [282, 143] width 264 height 13
click at [209, 112] on div "Нет выбранного файла" at bounding box center [236, 113] width 69 height 7
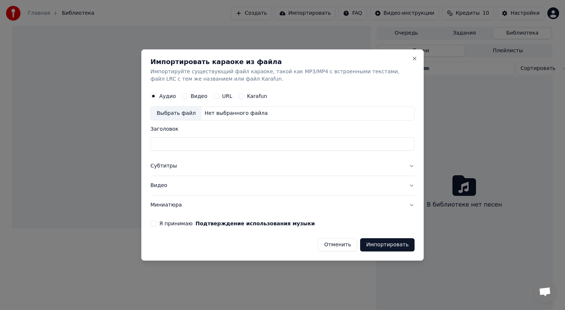
type input "**********"
drag, startPoint x: 274, startPoint y: 145, endPoint x: 135, endPoint y: 159, distance: 139.4
click at [135, 159] on body "**********" at bounding box center [282, 155] width 565 height 310
type input "*********"
click at [192, 167] on button "Субтитры" at bounding box center [282, 165] width 264 height 19
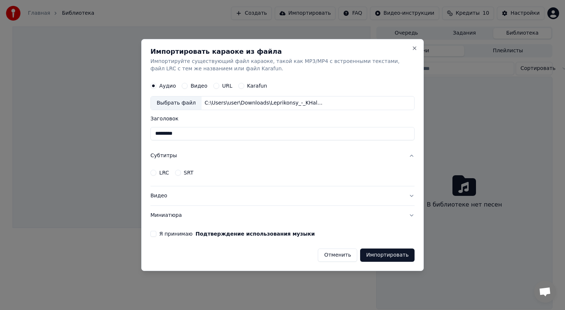
click at [153, 171] on button "LRC" at bounding box center [153, 173] width 6 height 6
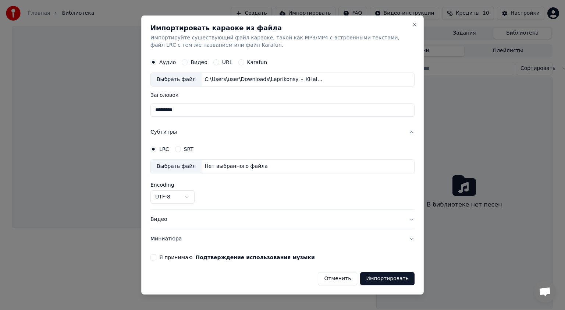
click at [153, 150] on circle "button" at bounding box center [153, 149] width 3 height 3
click at [154, 149] on circle "button" at bounding box center [153, 149] width 3 height 3
click at [181, 152] on div "SRT" at bounding box center [184, 149] width 18 height 6
click at [179, 152] on div "SRT" at bounding box center [184, 149] width 18 height 6
click at [178, 149] on button "SRT" at bounding box center [178, 149] width 6 height 6
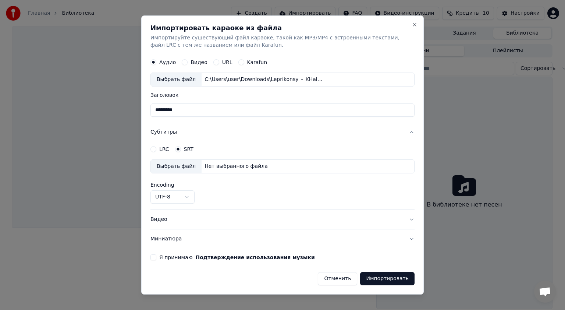
click at [174, 198] on button "UTF-8" at bounding box center [172, 196] width 44 height 13
click at [175, 198] on body "**********" at bounding box center [282, 155] width 565 height 310
click at [181, 224] on button "Видео" at bounding box center [282, 219] width 264 height 19
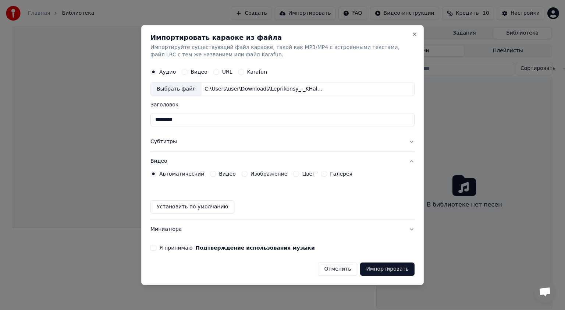
click at [236, 189] on div "Автоматический Видео Изображение Цвет Галерея Установить по умолчанию" at bounding box center [282, 192] width 264 height 43
click at [188, 143] on button "Субтитры" at bounding box center [282, 141] width 264 height 19
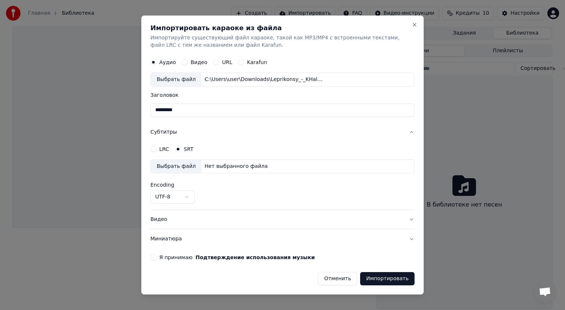
click at [156, 148] on button "LRC" at bounding box center [153, 149] width 6 height 6
click at [154, 149] on circle "button" at bounding box center [153, 149] width 3 height 3
click at [153, 150] on button "LRC" at bounding box center [153, 149] width 6 height 6
click at [188, 64] on div "Видео" at bounding box center [195, 62] width 26 height 6
click at [184, 63] on button "Видео" at bounding box center [185, 62] width 6 height 6
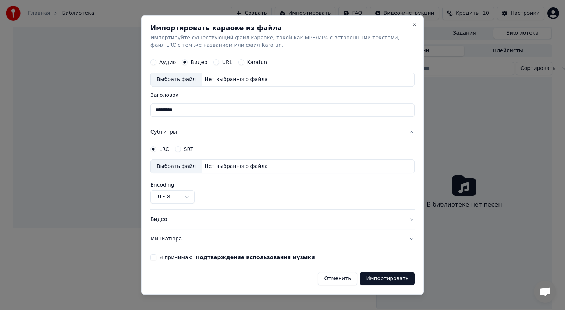
click at [207, 81] on div "Нет выбранного файла" at bounding box center [236, 79] width 69 height 7
click at [415, 26] on button "Close" at bounding box center [415, 25] width 6 height 6
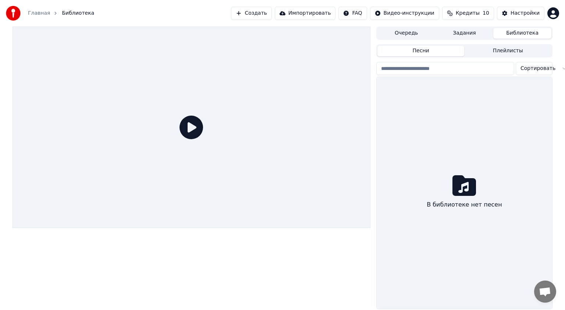
click at [306, 13] on button "Импортировать" at bounding box center [305, 13] width 61 height 13
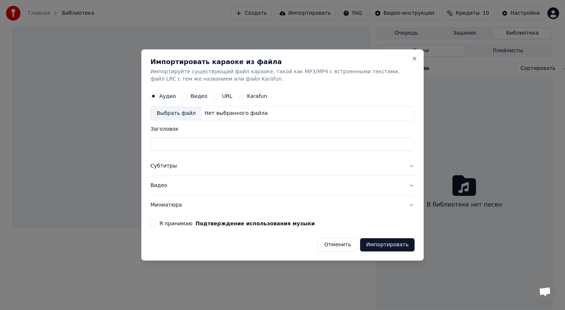
click at [214, 97] on button "URL" at bounding box center [216, 96] width 6 height 6
click at [222, 110] on input "text" at bounding box center [282, 113] width 264 height 15
click at [238, 95] on button "Karafun" at bounding box center [241, 96] width 6 height 6
click at [222, 97] on label "URL" at bounding box center [227, 95] width 10 height 5
click at [218, 97] on button "URL" at bounding box center [216, 96] width 6 height 6
